Goal: Navigation & Orientation: Find specific page/section

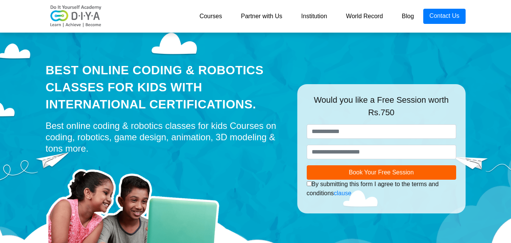
drag, startPoint x: 37, startPoint y: 222, endPoint x: 502, endPoint y: 76, distance: 487.0
click at [502, 76] on div "Best Online Coding & Robotics Classes for kids with International Certification…" at bounding box center [255, 153] width 511 height 246
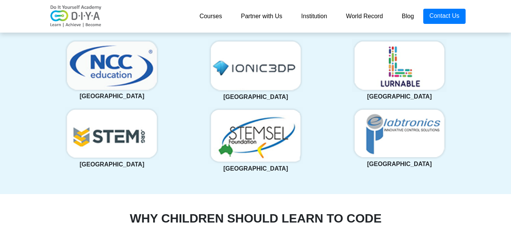
scroll to position [1704, 0]
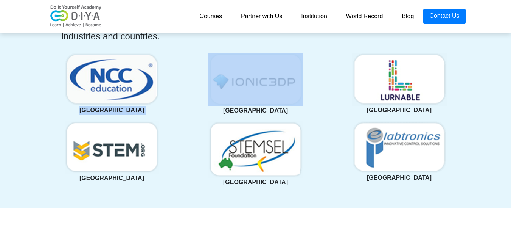
drag, startPoint x: 53, startPoint y: 113, endPoint x: 204, endPoint y: 113, distance: 151.8
click at [204, 113] on div "United Kingdom Singapore United Kingdom USA Australia Australia" at bounding box center [256, 122] width 432 height 139
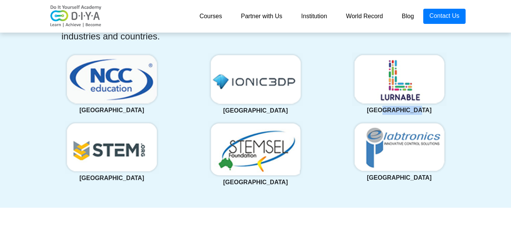
drag, startPoint x: 392, startPoint y: 111, endPoint x: 474, endPoint y: 111, distance: 82.2
click at [474, 111] on section "Internationally-valued & industry-recognized certificate on course completion M…" at bounding box center [255, 62] width 511 height 290
click at [306, 188] on div "Australia" at bounding box center [256, 157] width 144 height 72
drag, startPoint x: 370, startPoint y: 179, endPoint x: 505, endPoint y: 184, distance: 134.8
click at [506, 183] on section "Internationally-valued & industry-recognized certificate on course completion M…" at bounding box center [255, 62] width 511 height 290
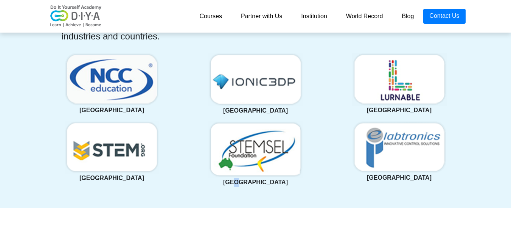
click at [256, 199] on section "Internationally-valued & industry-recognized certificate on course completion M…" at bounding box center [255, 62] width 511 height 290
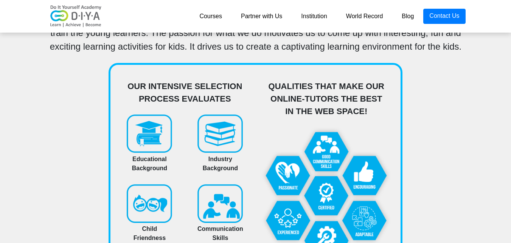
scroll to position [3142, 0]
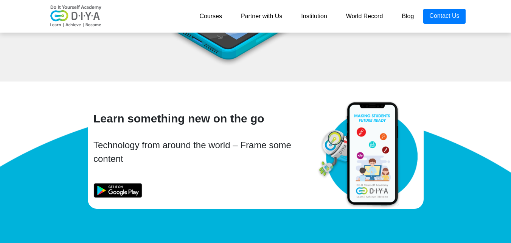
click at [407, 15] on link "Blog" at bounding box center [408, 16] width 31 height 15
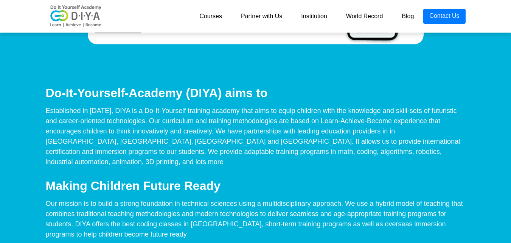
scroll to position [3180, 0]
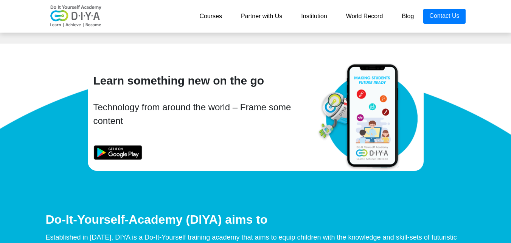
click at [312, 15] on link "Institution" at bounding box center [314, 16] width 45 height 15
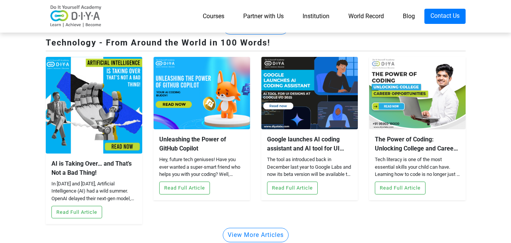
scroll to position [265, 0]
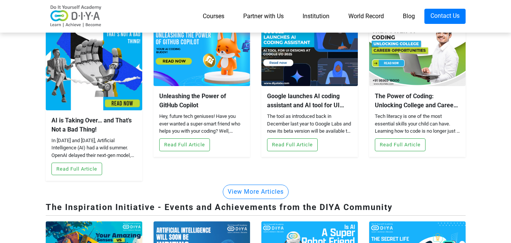
click at [374, 12] on link "World Record" at bounding box center [366, 16] width 55 height 15
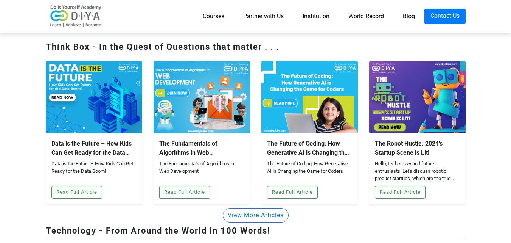
scroll to position [0, 0]
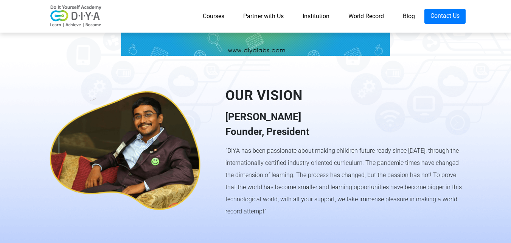
scroll to position [472, 0]
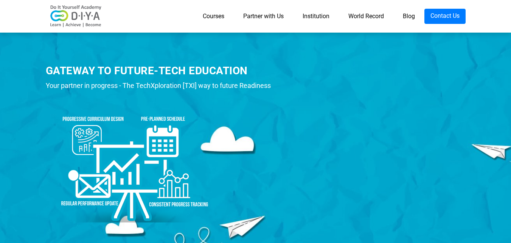
click at [276, 14] on link "Partner with Us" at bounding box center [263, 16] width 59 height 15
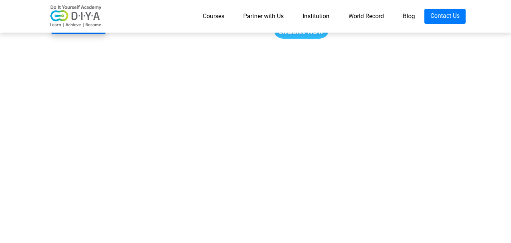
scroll to position [1287, 0]
